Goal: Find specific page/section: Find specific page/section

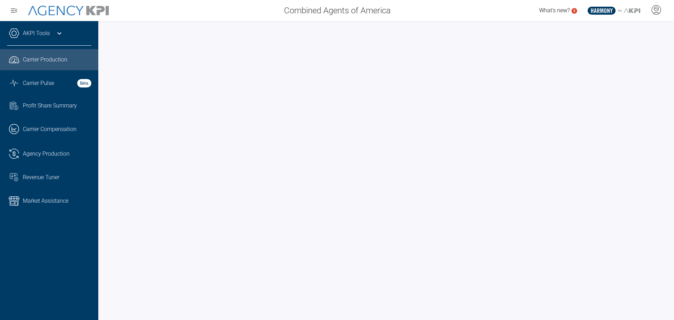
click at [35, 59] on span "Carrier Production" at bounding box center [45, 60] width 45 height 8
click at [23, 53] on link ".cls-1{fill:none;stroke:#221f20;stroke-linecap:round;stroke-linejoin:round;stro…" at bounding box center [49, 59] width 98 height 21
drag, startPoint x: 668, startPoint y: 167, endPoint x: 674, endPoint y: 122, distance: 45.3
click at [674, 122] on div at bounding box center [386, 170] width 576 height 299
click at [45, 31] on link "AKPI Tools" at bounding box center [36, 33] width 27 height 8
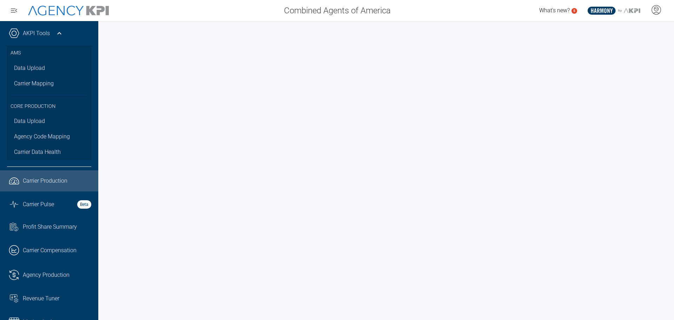
click at [44, 183] on span "Carrier Production" at bounding box center [45, 181] width 45 height 8
click at [47, 270] on link ".cls-1{fill:none;stroke:#221f20;stroke-linecap:round;stroke-linejoin:round;stro…" at bounding box center [49, 275] width 98 height 21
click at [35, 177] on span "Carrier Production" at bounding box center [45, 181] width 45 height 8
drag, startPoint x: 64, startPoint y: 272, endPoint x: 105, endPoint y: 275, distance: 40.9
click at [64, 272] on span "Agency Production" at bounding box center [46, 275] width 47 height 8
